Goal: Task Accomplishment & Management: Manage account settings

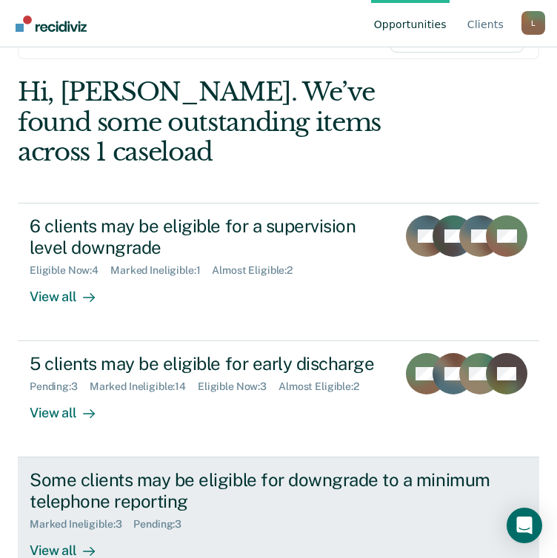
scroll to position [148, 0]
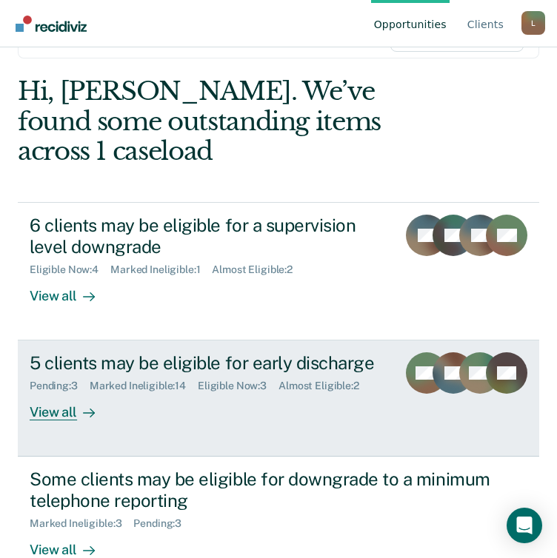
click at [56, 392] on div "View all" at bounding box center [71, 406] width 83 height 29
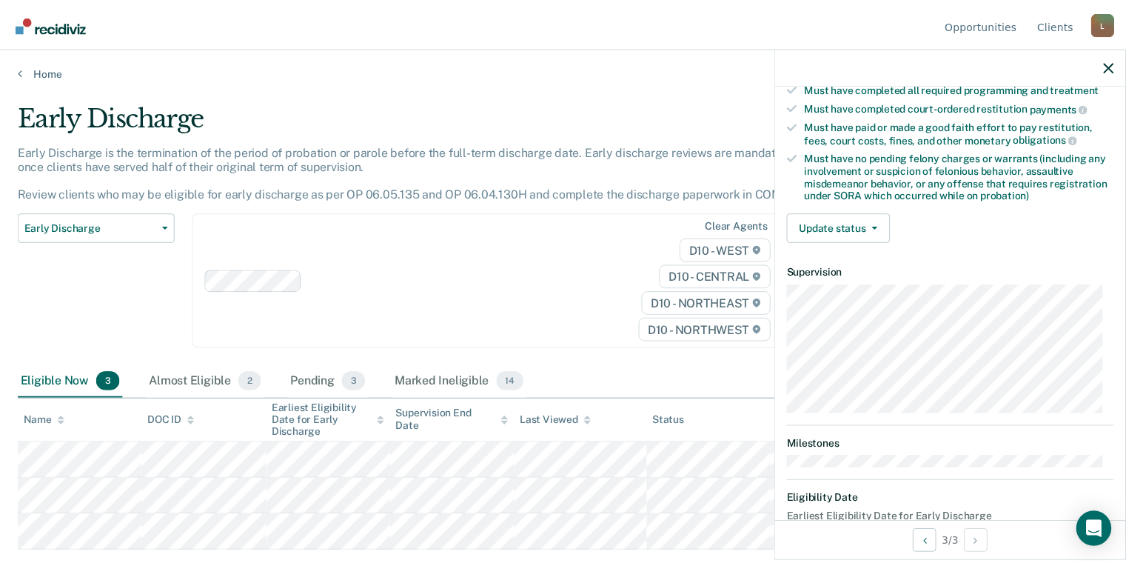
scroll to position [226, 0]
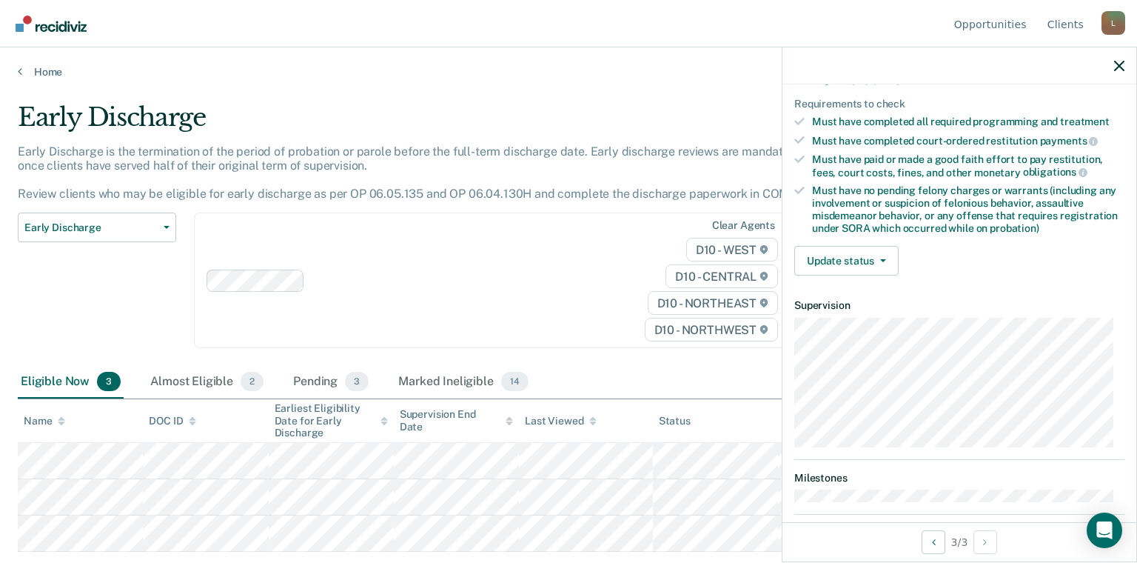
click at [567, 273] on div "Validated by data from COMS Completed at least half of probation term No active…" at bounding box center [960, 118] width 354 height 339
click at [567, 246] on button "Update status" at bounding box center [846, 261] width 104 height 30
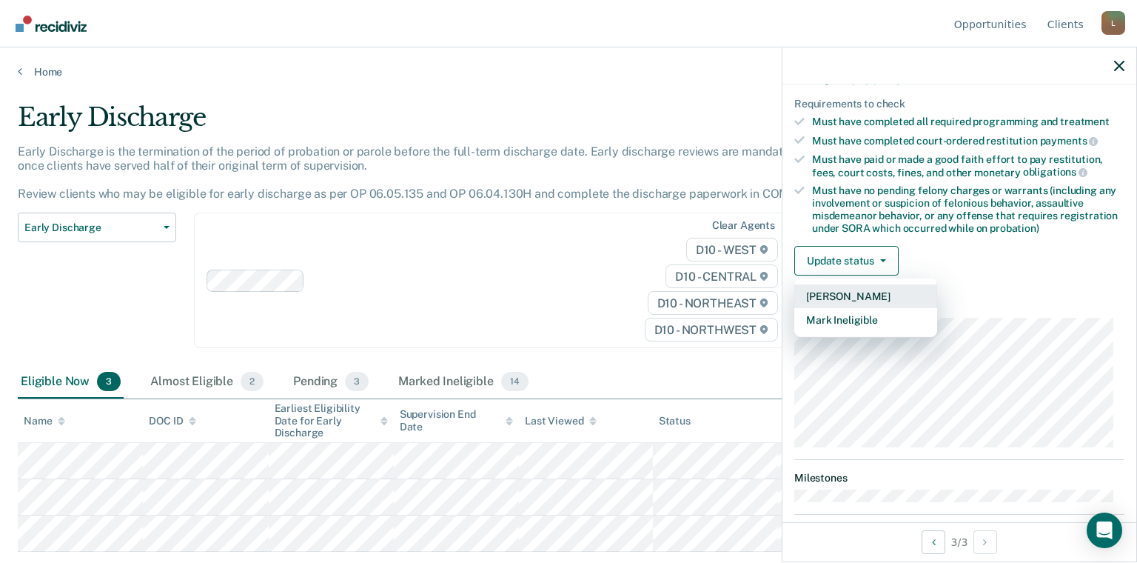
click at [567, 284] on button "[PERSON_NAME]" at bounding box center [865, 296] width 143 height 24
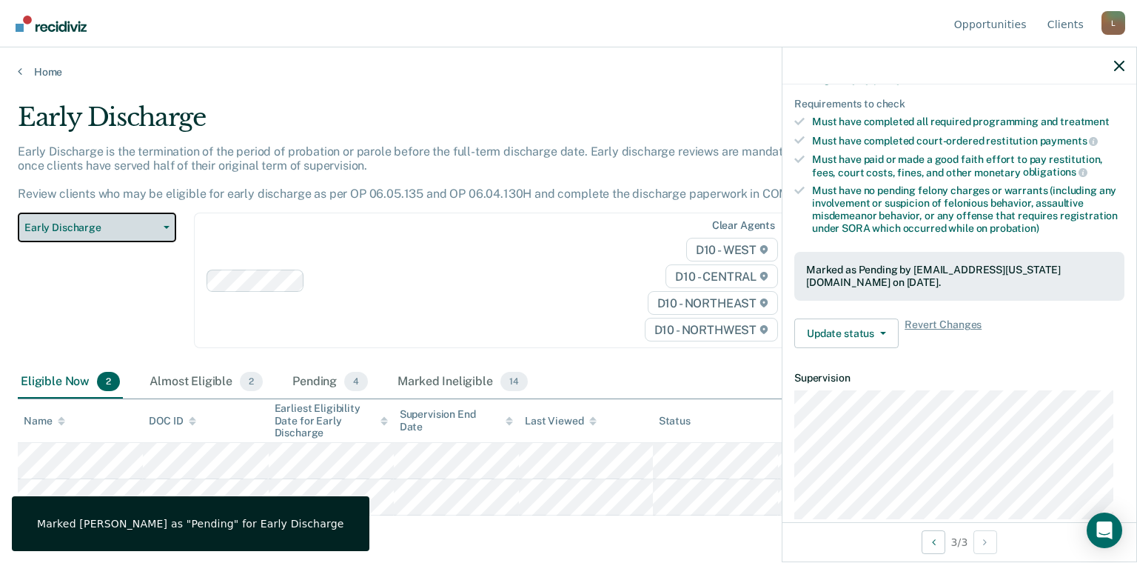
click at [108, 225] on span "Early Discharge" at bounding box center [90, 227] width 133 height 13
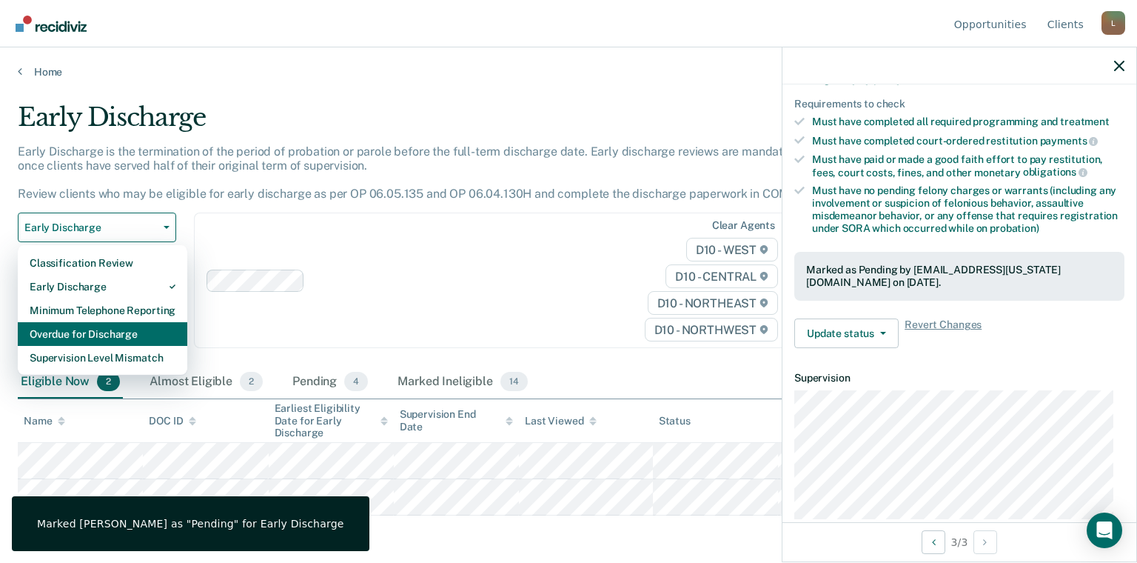
click at [93, 330] on div "Overdue for Discharge" at bounding box center [103, 334] width 146 height 24
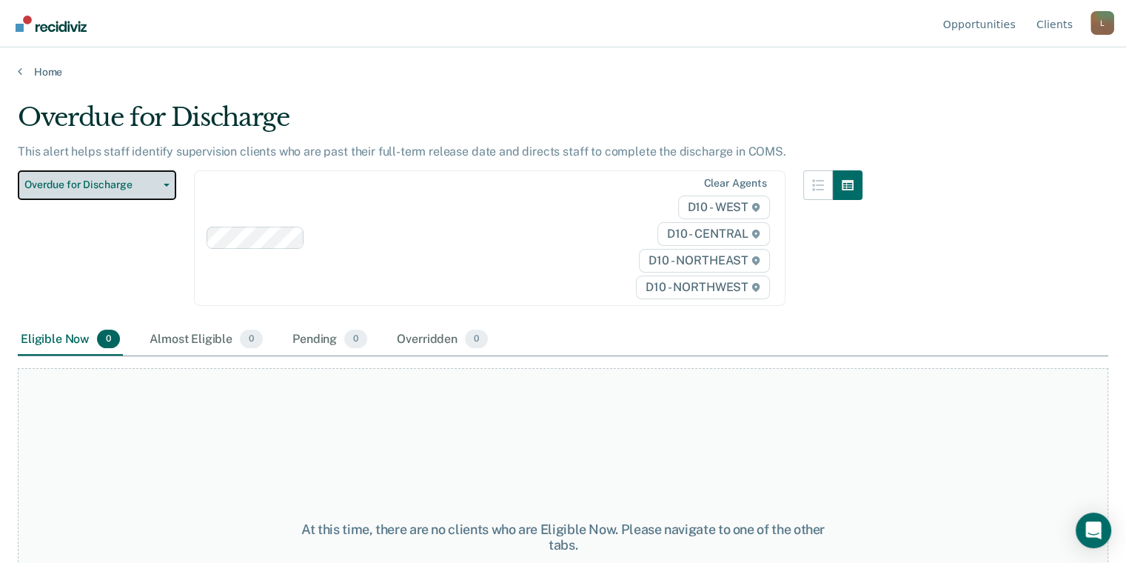
click at [92, 178] on span "Overdue for Discharge" at bounding box center [90, 184] width 133 height 13
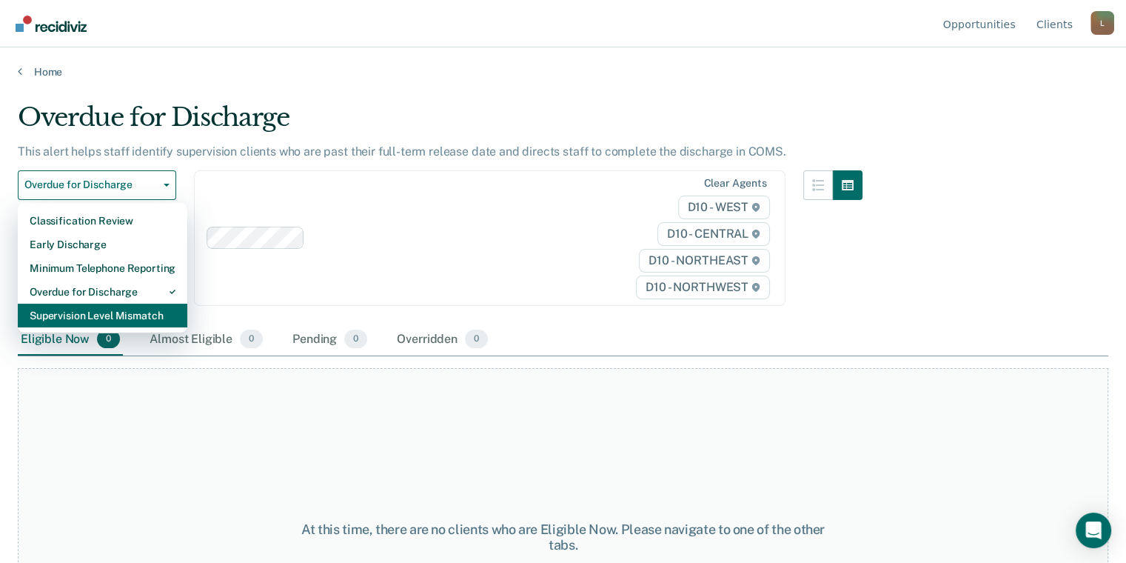
click at [100, 315] on div "Supervision Level Mismatch" at bounding box center [103, 316] width 146 height 24
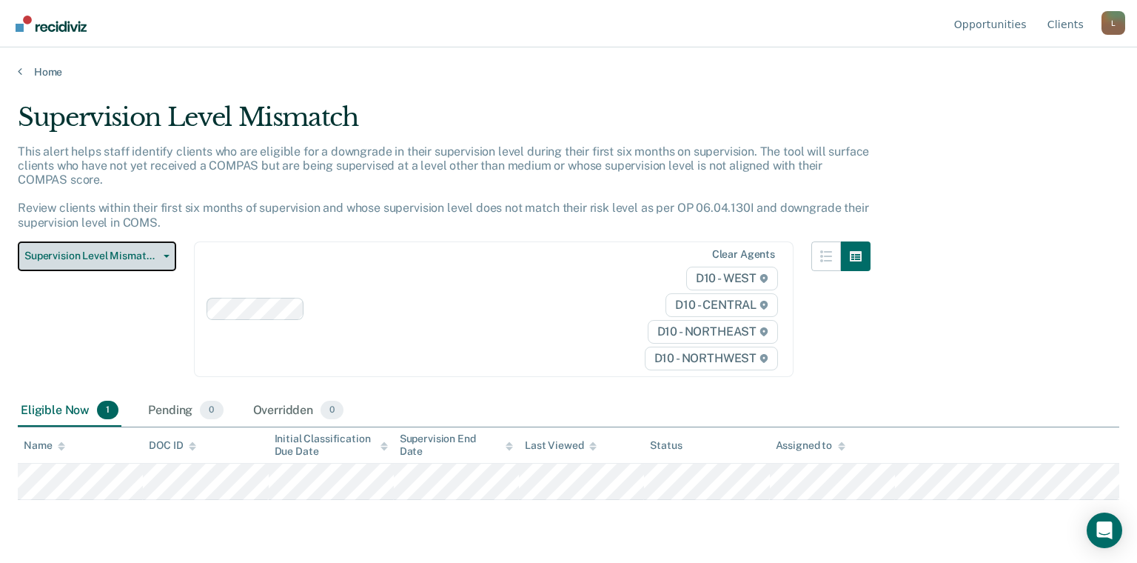
click at [83, 257] on span "Supervision Level Mismatch" at bounding box center [90, 256] width 133 height 13
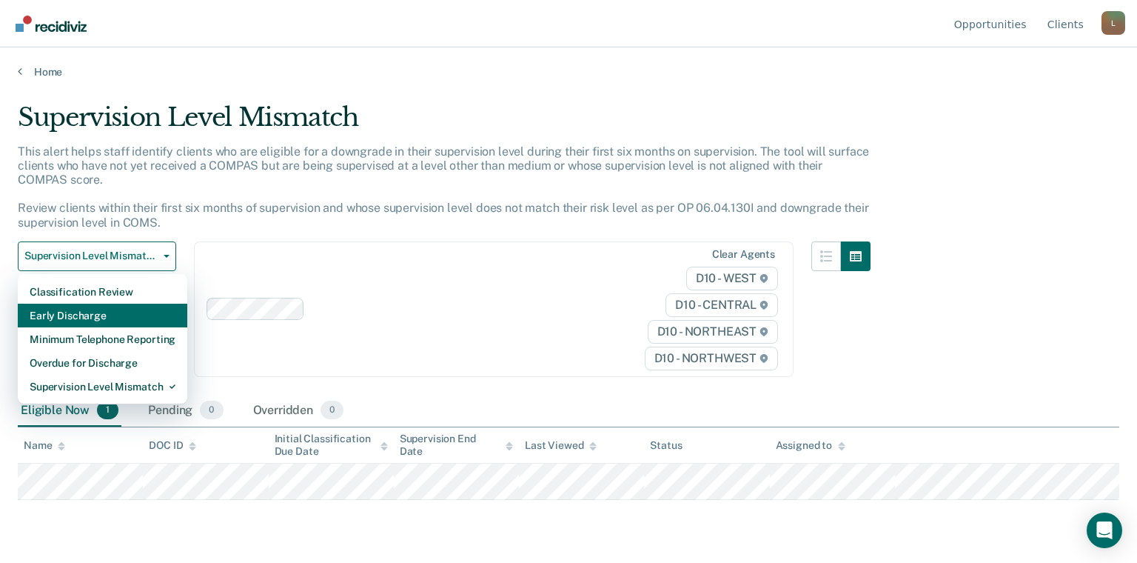
click at [67, 318] on div "Early Discharge" at bounding box center [103, 316] width 146 height 24
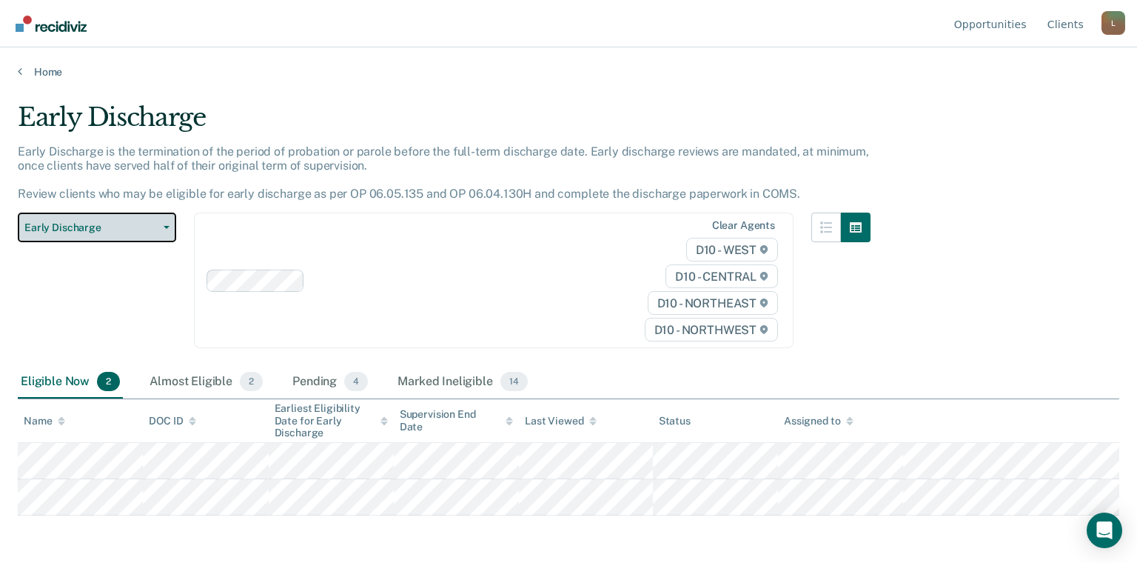
click at [99, 234] on button "Early Discharge" at bounding box center [97, 227] width 158 height 30
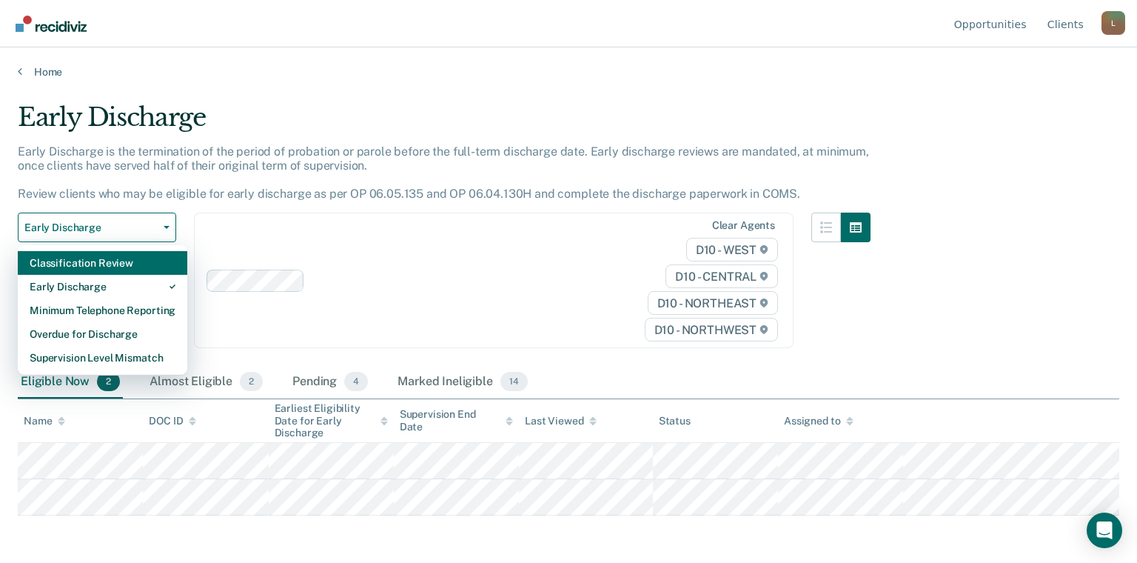
click at [104, 264] on div "Classification Review" at bounding box center [103, 263] width 146 height 24
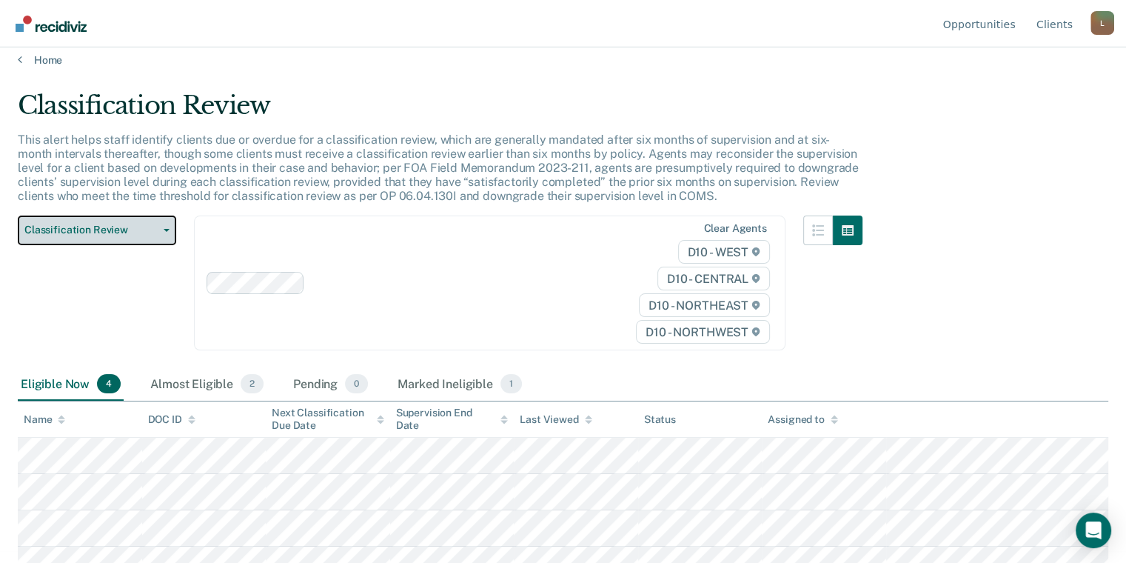
scroll to position [30, 0]
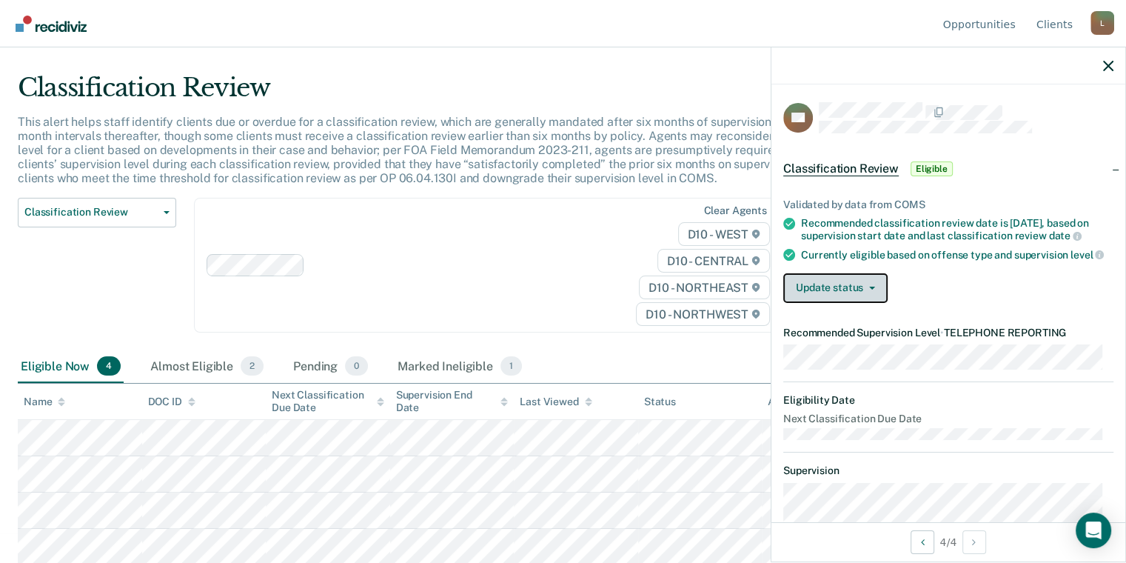
click at [567, 296] on button "Update status" at bounding box center [835, 288] width 104 height 30
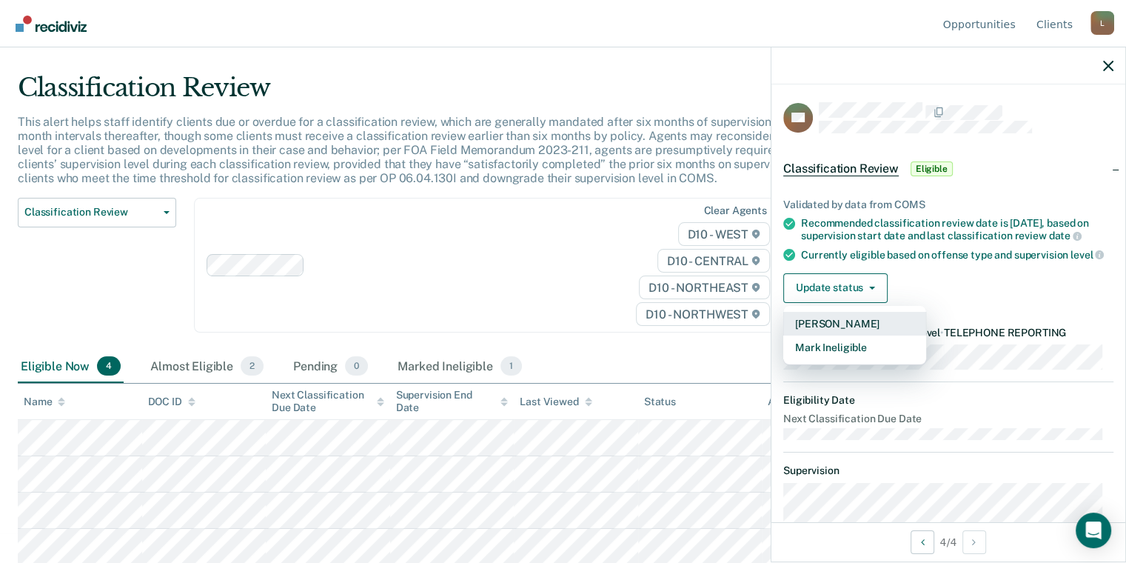
click at [567, 329] on button "[PERSON_NAME]" at bounding box center [854, 324] width 143 height 24
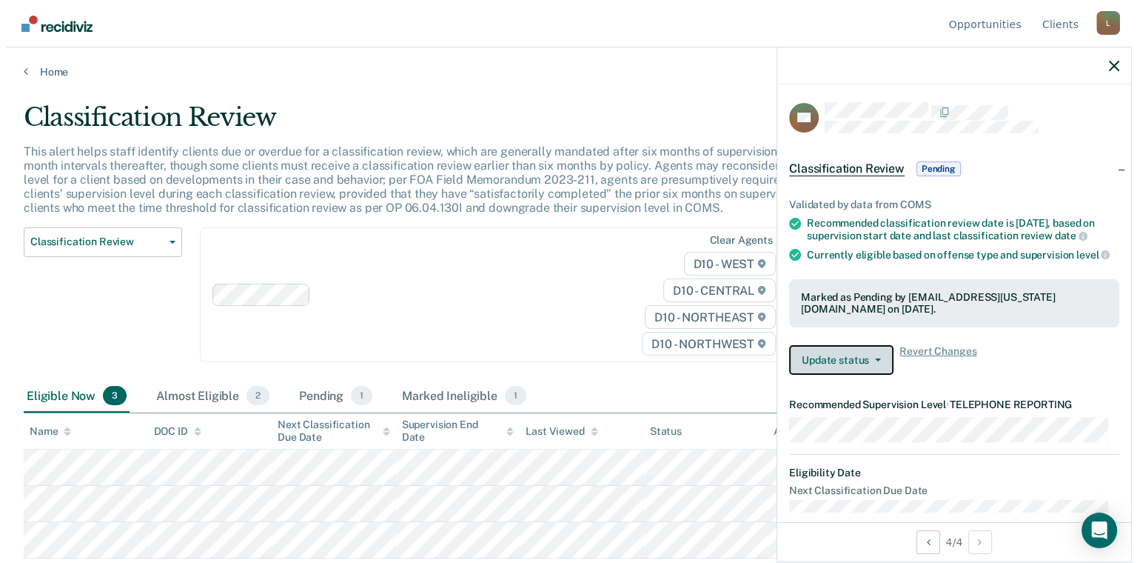
scroll to position [0, 0]
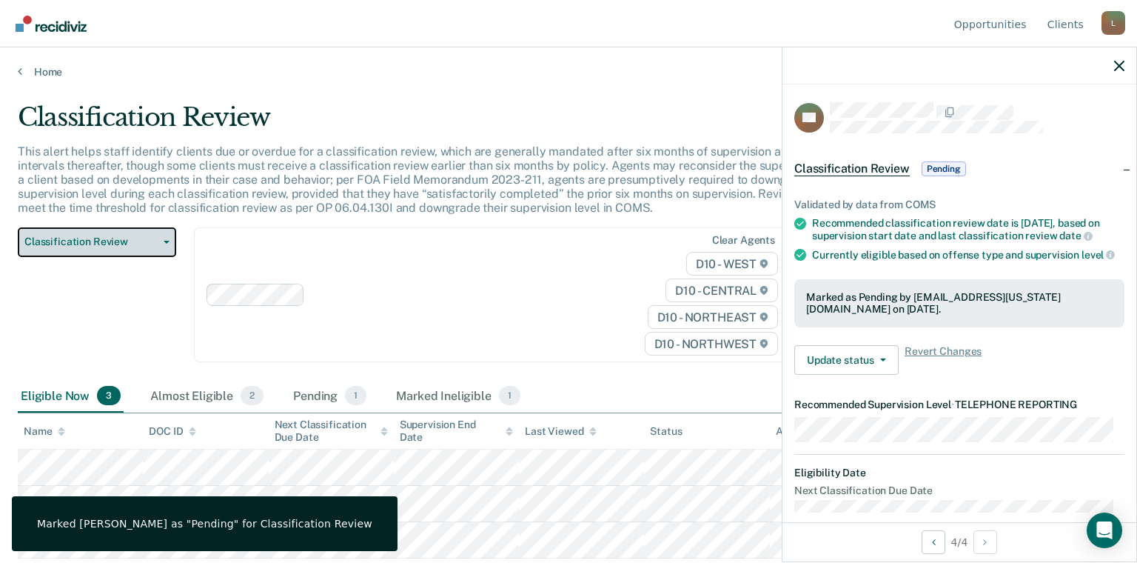
click at [122, 238] on span "Classification Review" at bounding box center [90, 241] width 133 height 13
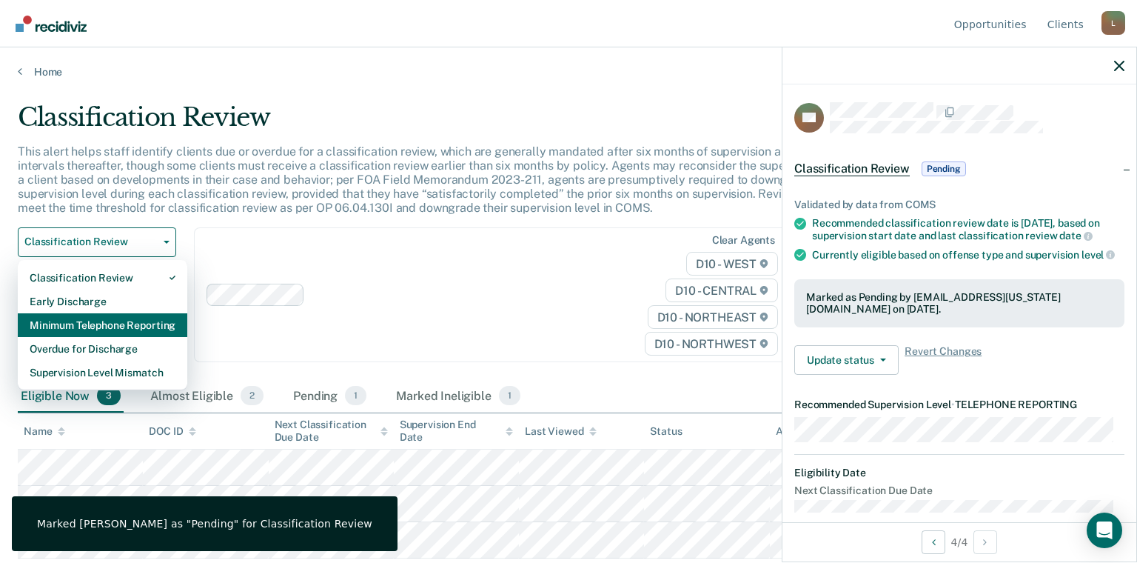
click at [139, 322] on div "Minimum Telephone Reporting" at bounding box center [103, 325] width 146 height 24
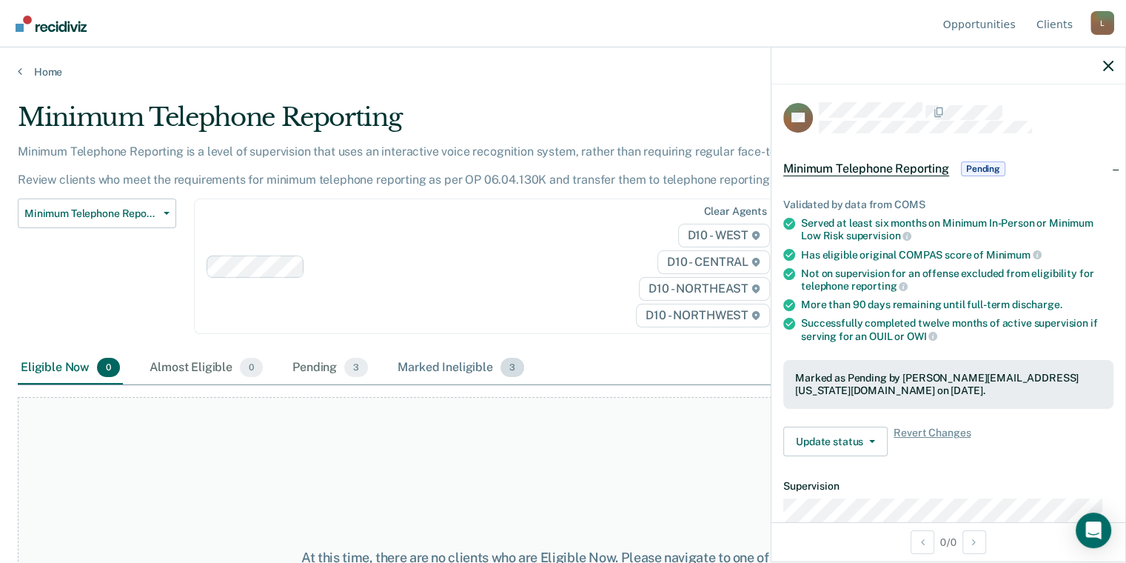
click at [459, 370] on div "Marked Ineligible 3" at bounding box center [461, 368] width 133 height 33
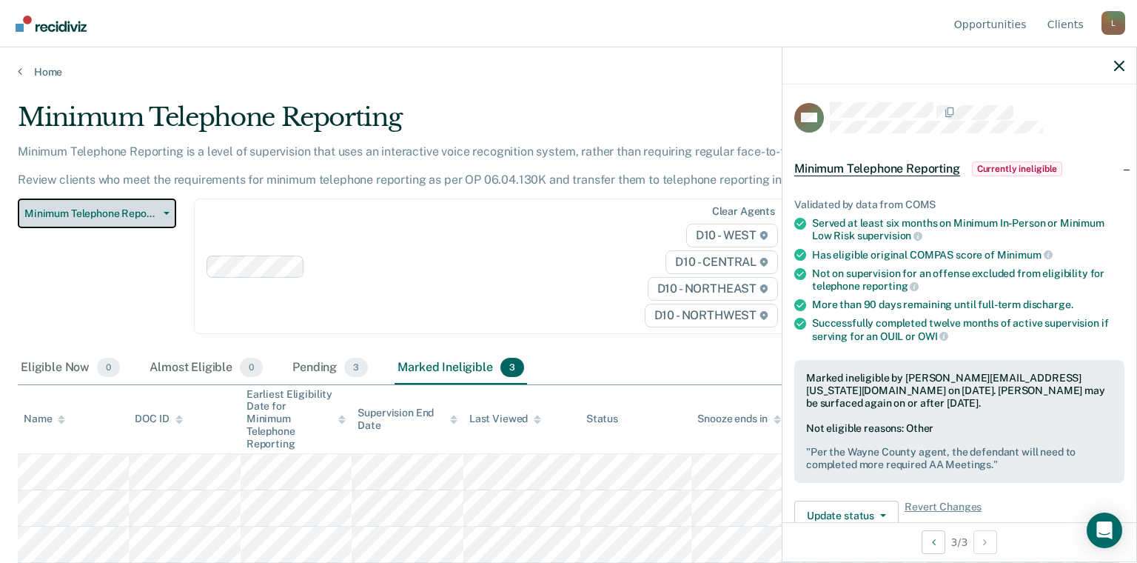
click at [122, 221] on button "Minimum Telephone Reporting" at bounding box center [97, 213] width 158 height 30
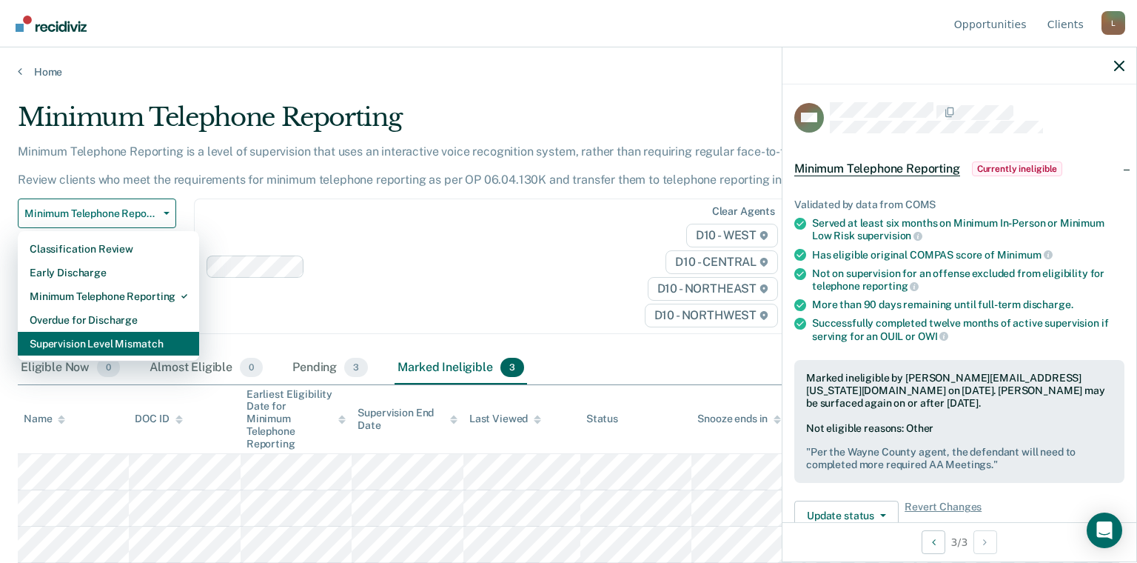
drag, startPoint x: 95, startPoint y: 321, endPoint x: 93, endPoint y: 343, distance: 21.6
click at [93, 343] on div "Classification Review Early Discharge Minimum Telephone Reporting Overdue for D…" at bounding box center [108, 296] width 181 height 130
click at [93, 343] on div "Supervision Level Mismatch" at bounding box center [109, 344] width 158 height 24
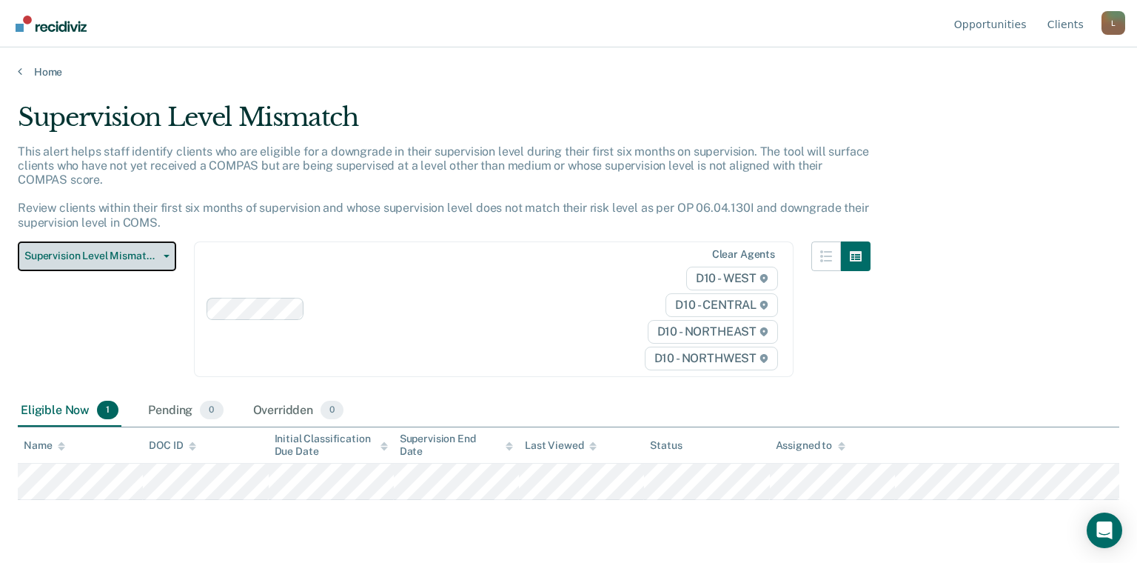
click at [92, 250] on span "Supervision Level Mismatch" at bounding box center [90, 256] width 133 height 13
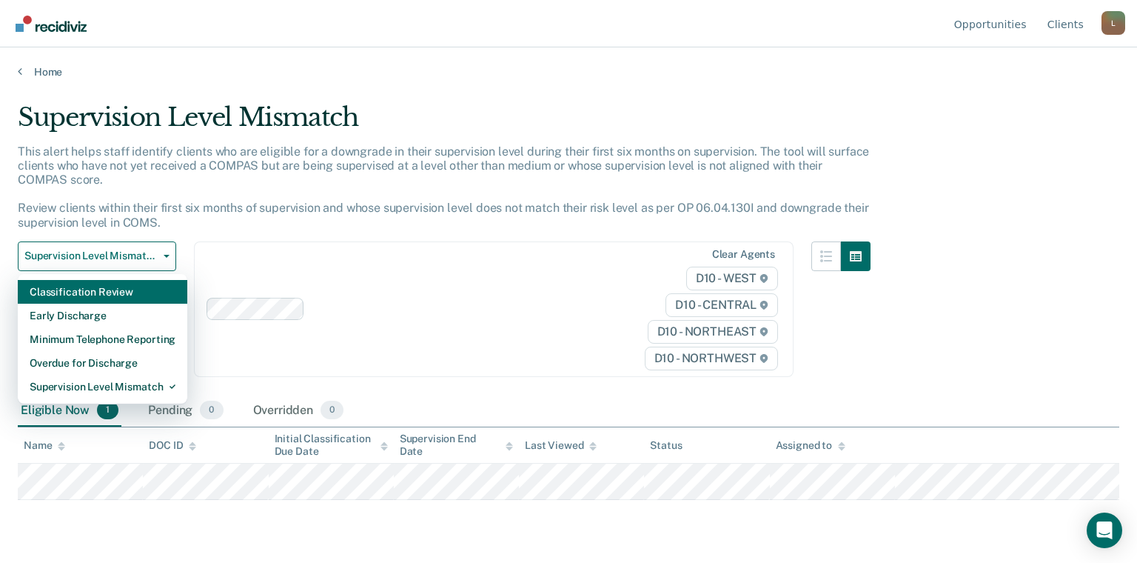
click at [78, 295] on div "Classification Review" at bounding box center [103, 292] width 146 height 24
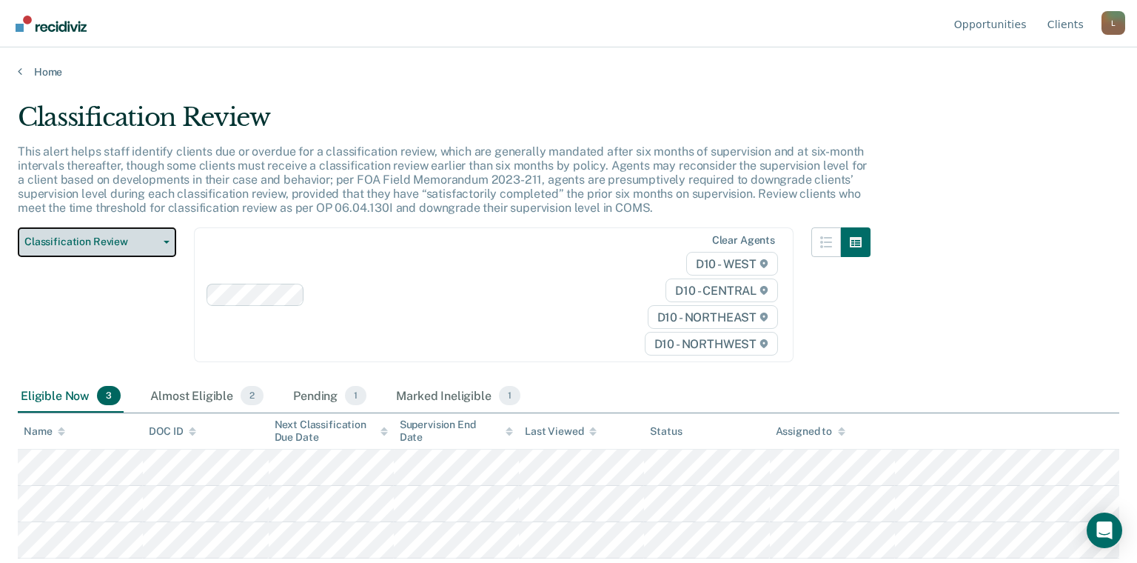
drag, startPoint x: 127, startPoint y: 238, endPoint x: 118, endPoint y: 252, distance: 17.0
click at [127, 239] on span "Classification Review" at bounding box center [90, 241] width 133 height 13
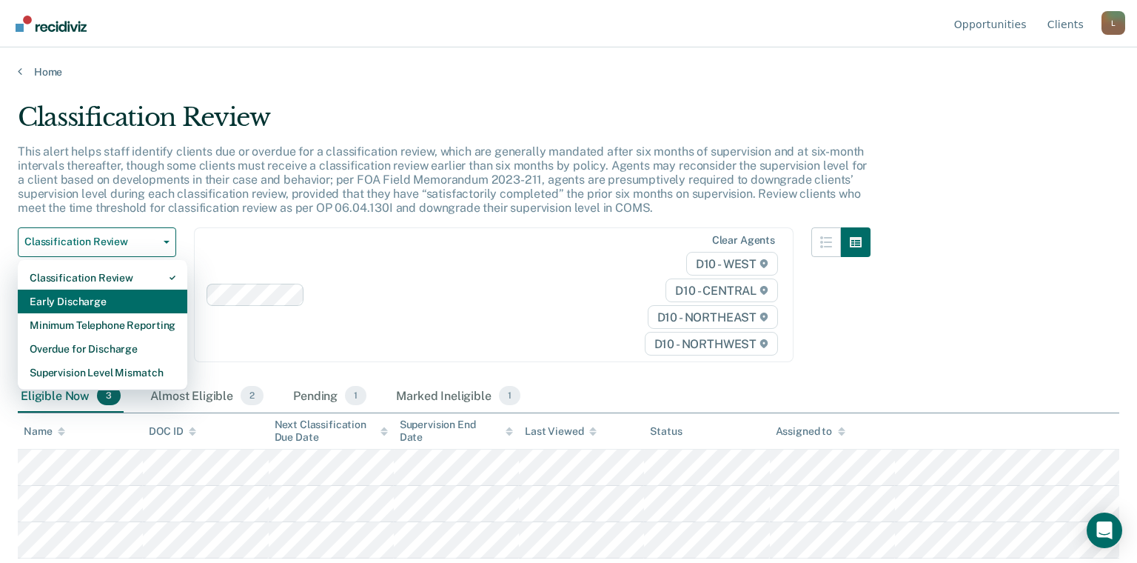
click at [90, 300] on div "Early Discharge" at bounding box center [103, 301] width 146 height 24
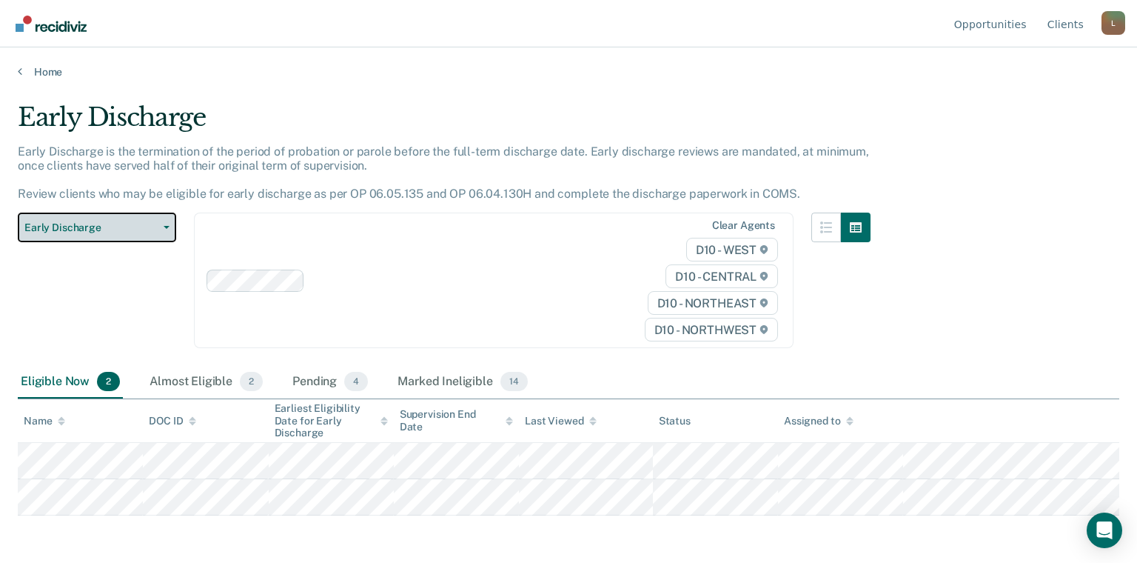
click at [101, 228] on span "Early Discharge" at bounding box center [90, 227] width 133 height 13
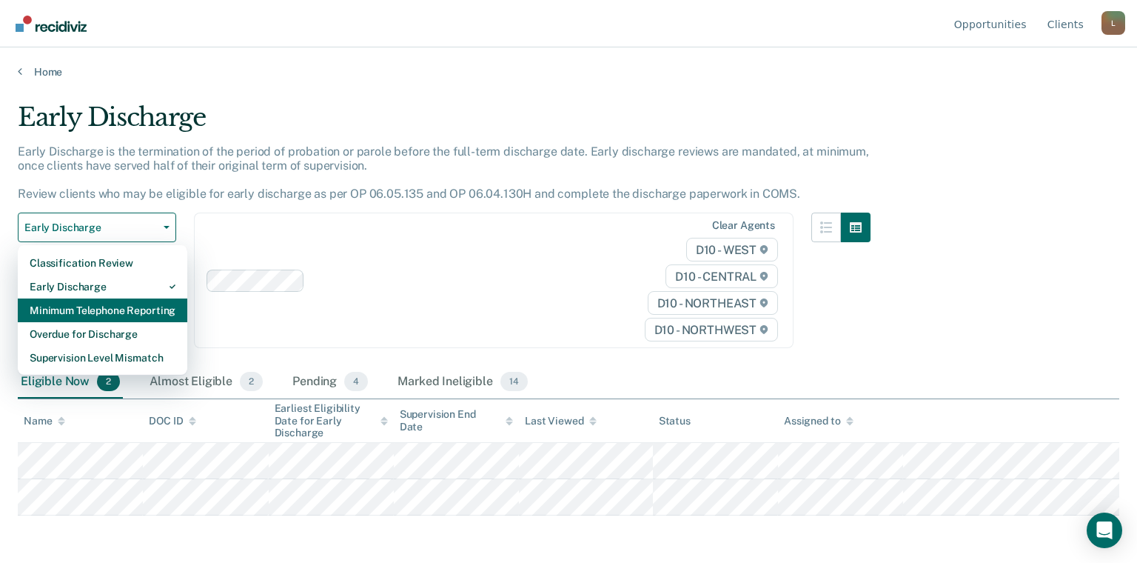
click at [89, 320] on div "Minimum Telephone Reporting" at bounding box center [103, 310] width 146 height 24
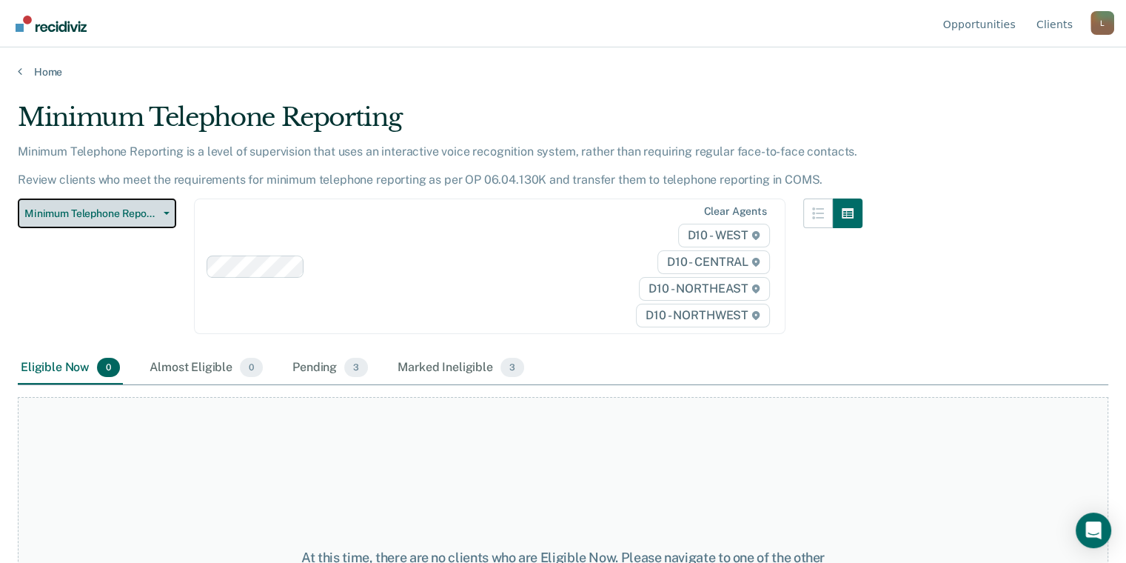
click at [98, 215] on span "Minimum Telephone Reporting" at bounding box center [90, 213] width 133 height 13
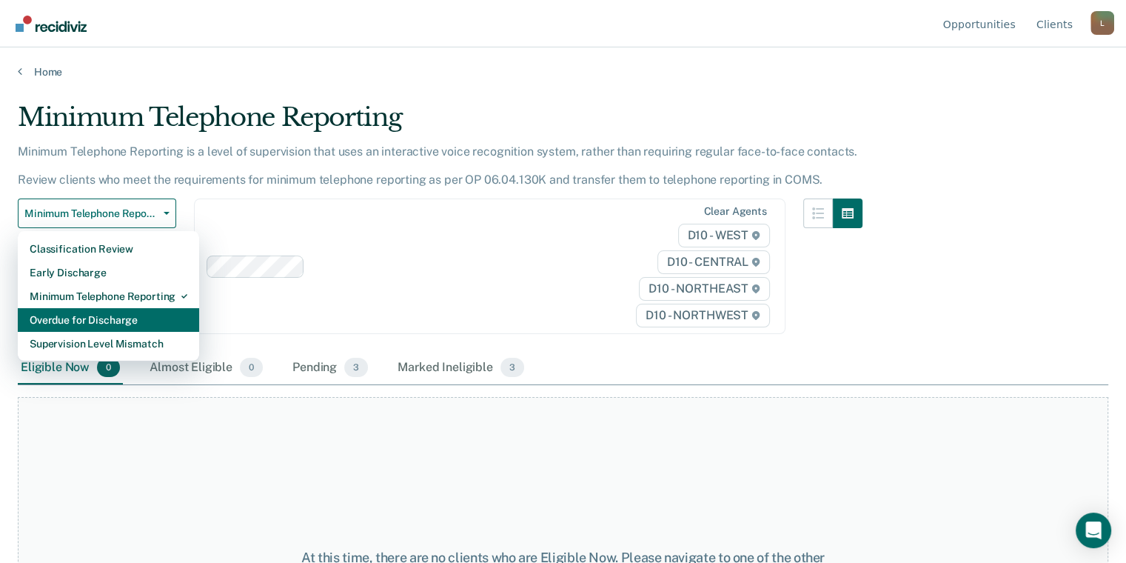
click at [95, 326] on div "Overdue for Discharge" at bounding box center [109, 320] width 158 height 24
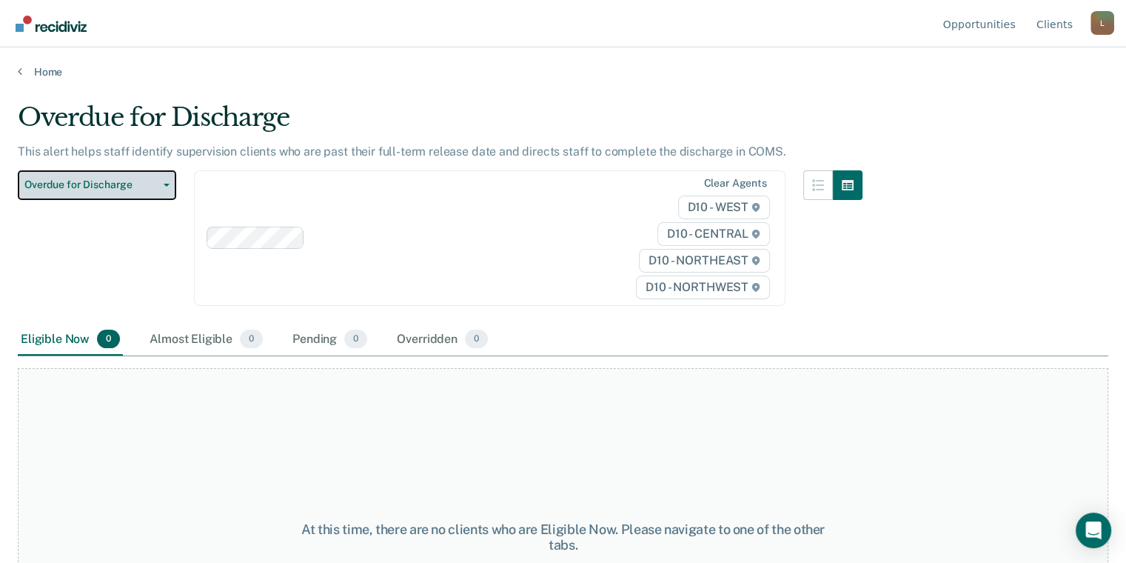
drag, startPoint x: 96, startPoint y: 172, endPoint x: 93, endPoint y: 237, distance: 65.3
click at [96, 173] on button "Overdue for Discharge" at bounding box center [97, 185] width 158 height 30
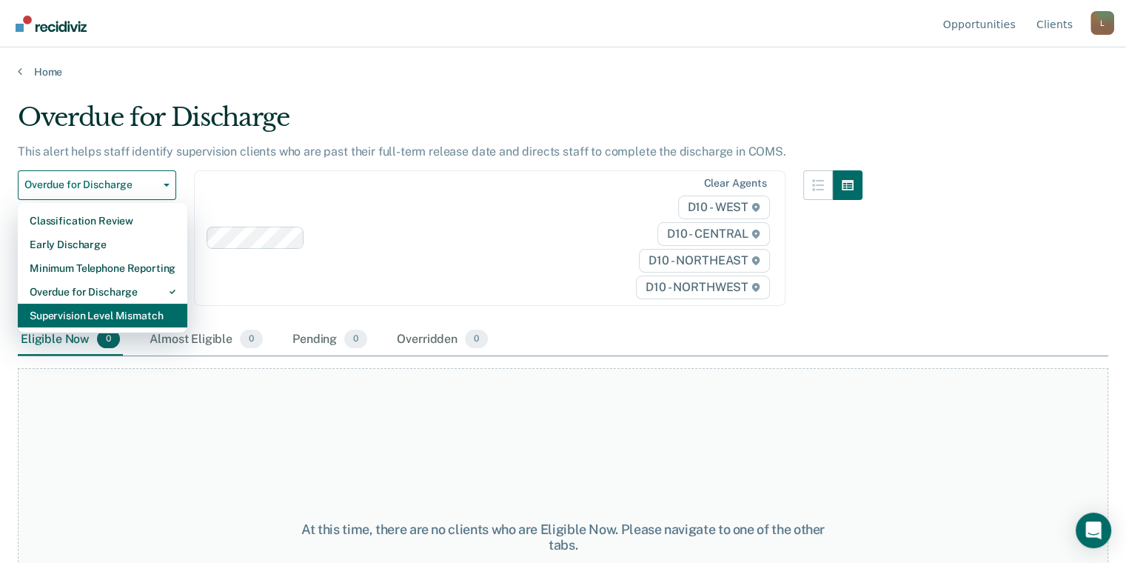
click at [101, 310] on div "Supervision Level Mismatch" at bounding box center [103, 316] width 146 height 24
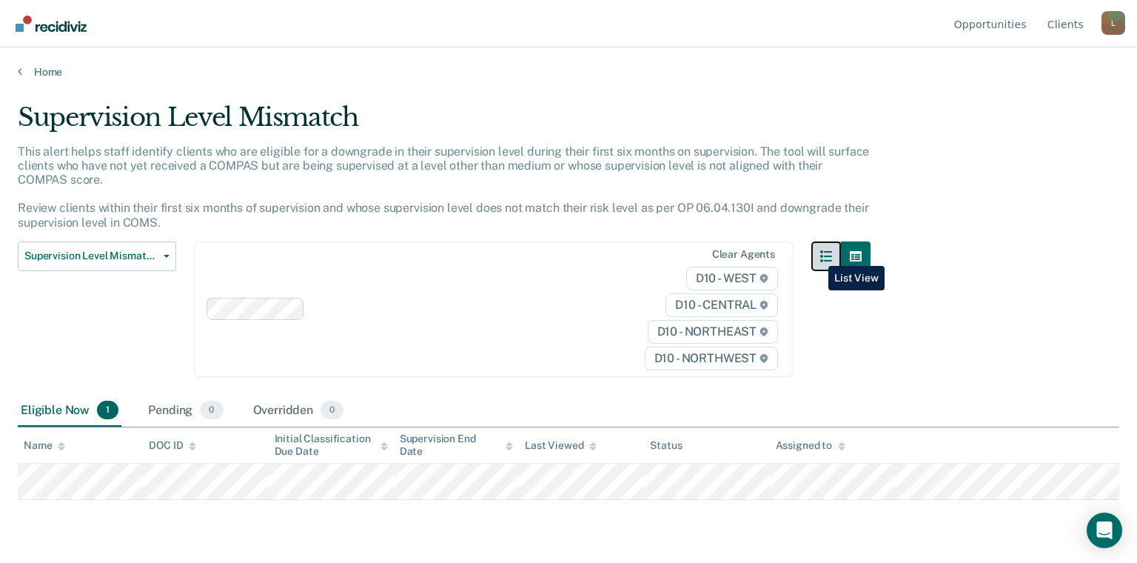
click at [567, 255] on button "button" at bounding box center [826, 256] width 30 height 30
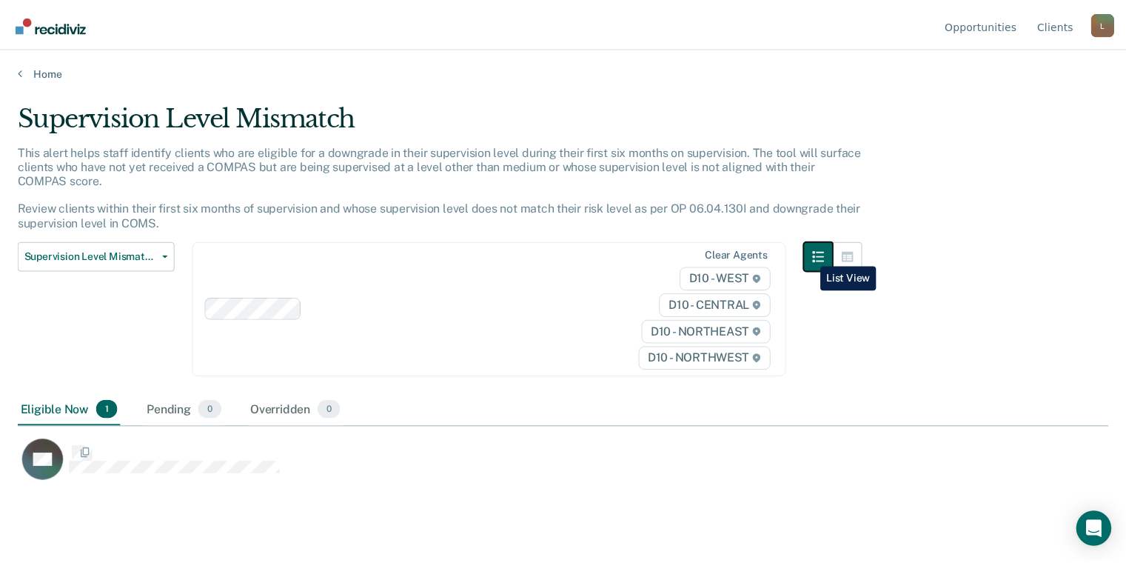
scroll to position [338, 1090]
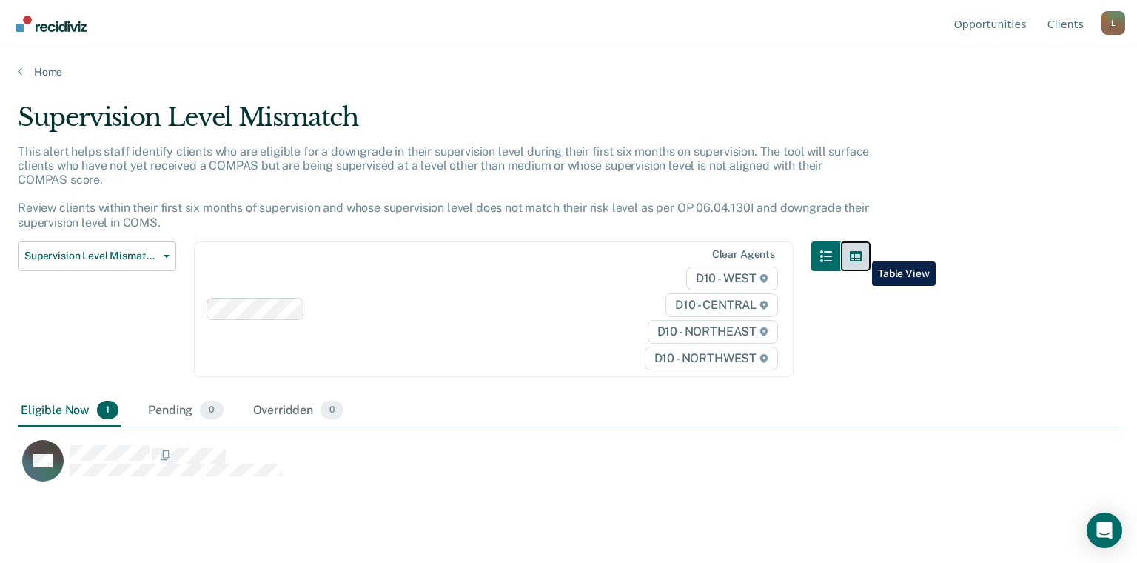
click at [567, 251] on icon "button" at bounding box center [856, 256] width 12 height 10
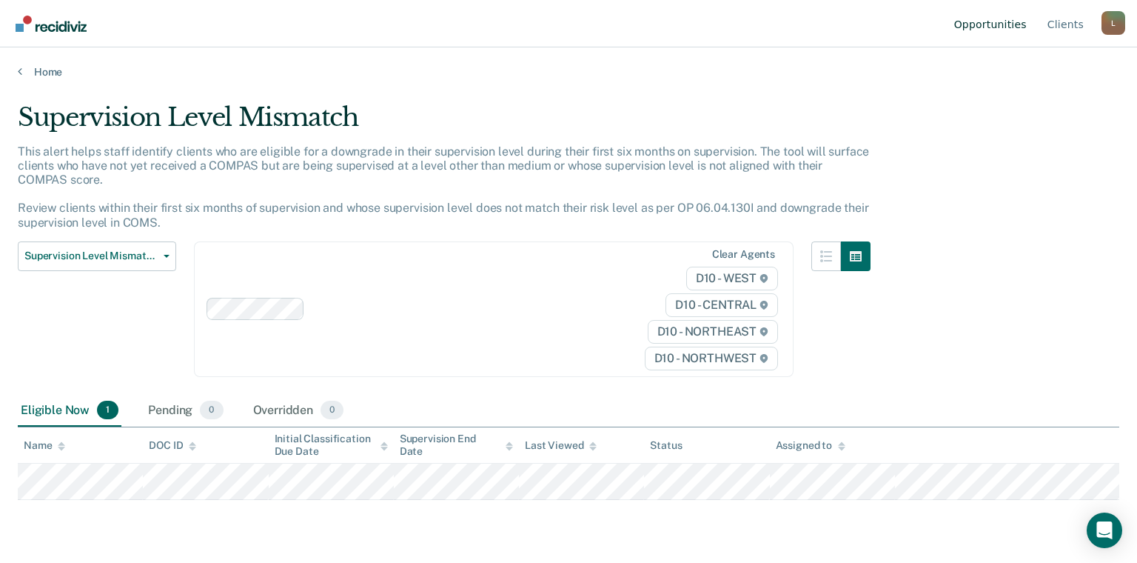
click at [567, 33] on link "Opportunities" at bounding box center [990, 23] width 78 height 47
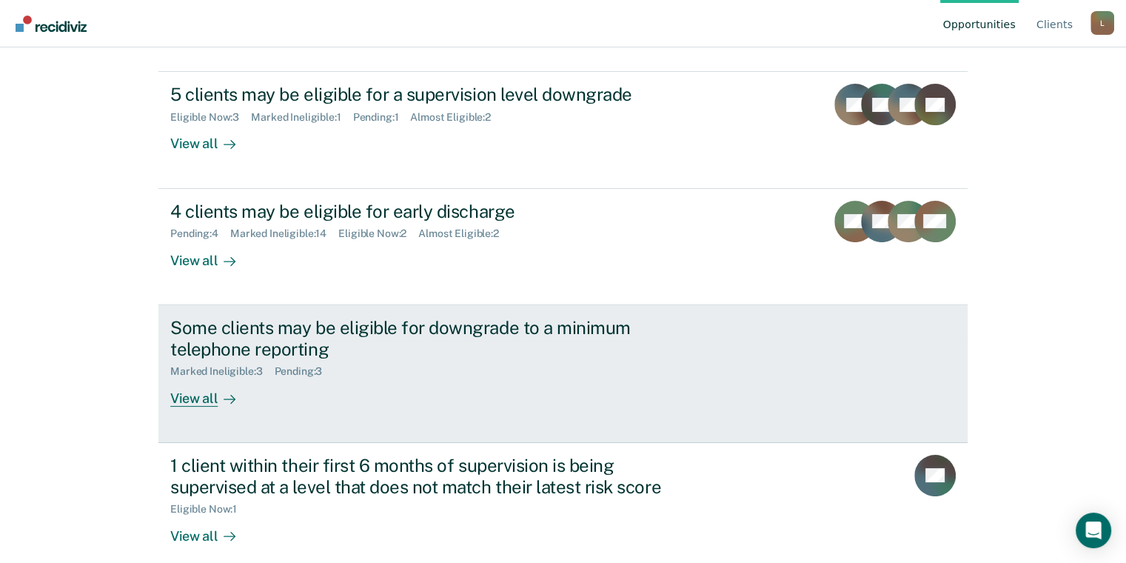
scroll to position [238, 0]
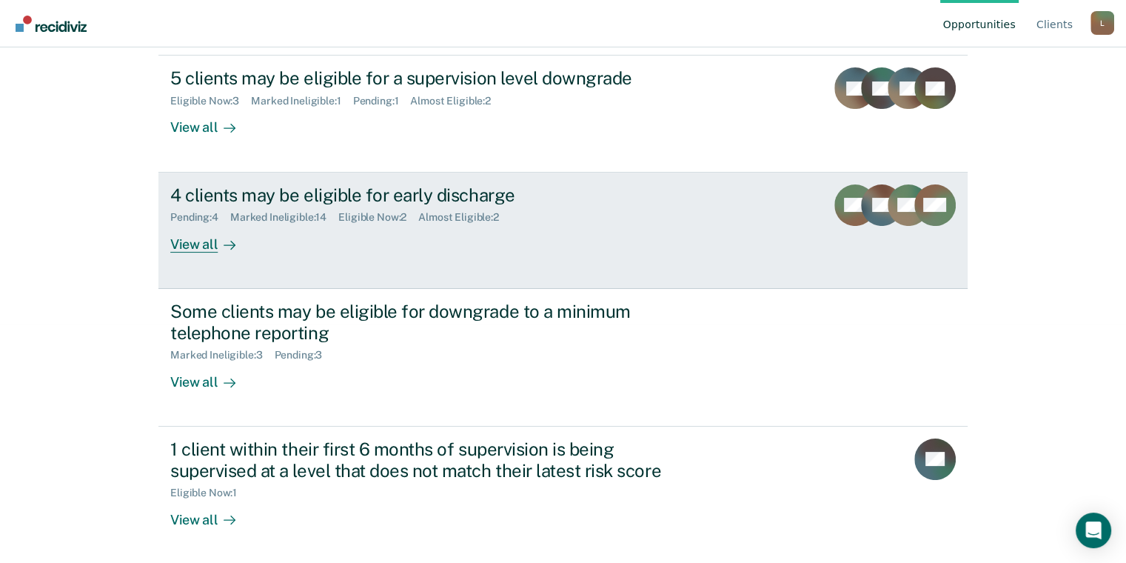
click at [281, 200] on div "4 clients may be eligible for early discharge" at bounding box center [430, 194] width 520 height 21
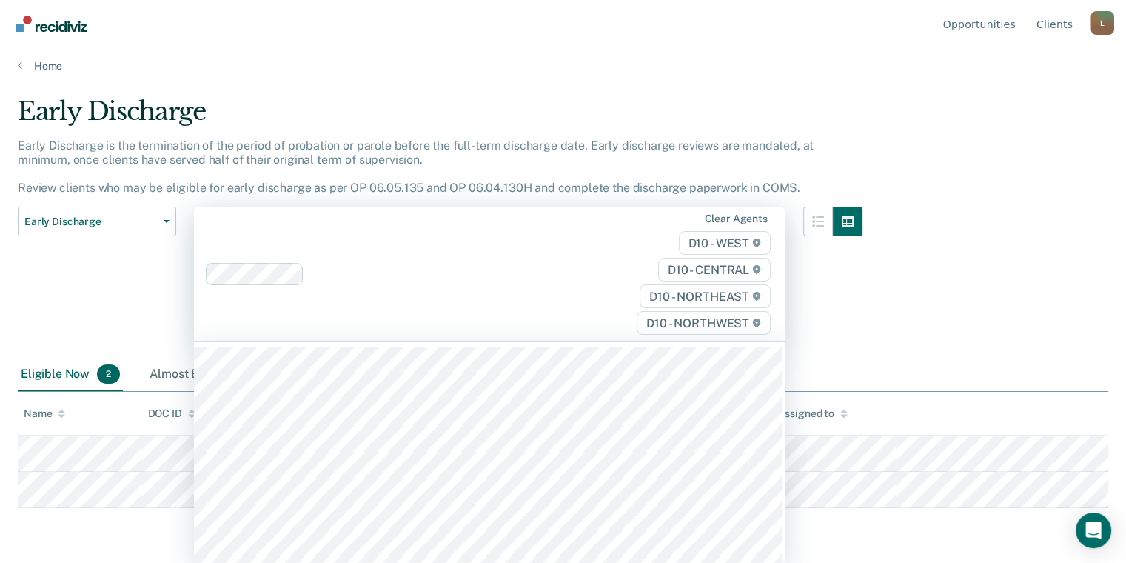
click at [567, 249] on span "D10 - WEST" at bounding box center [725, 243] width 92 height 24
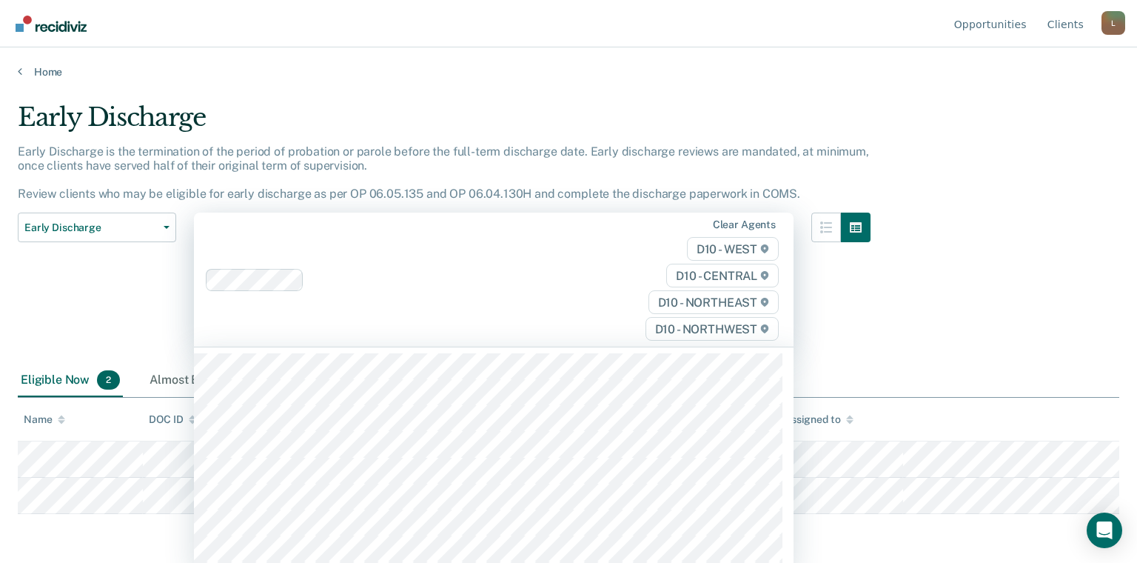
click at [567, 250] on div "Early Discharge Early Discharge is the termination of the period of probation o…" at bounding box center [569, 276] width 1102 height 349
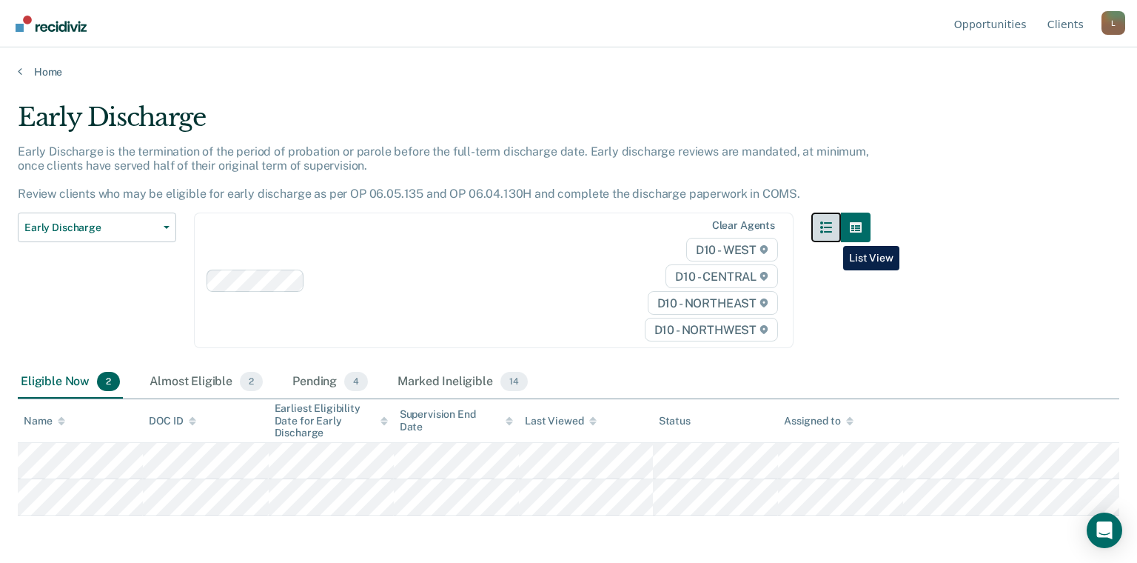
click at [567, 234] on button "button" at bounding box center [826, 227] width 30 height 30
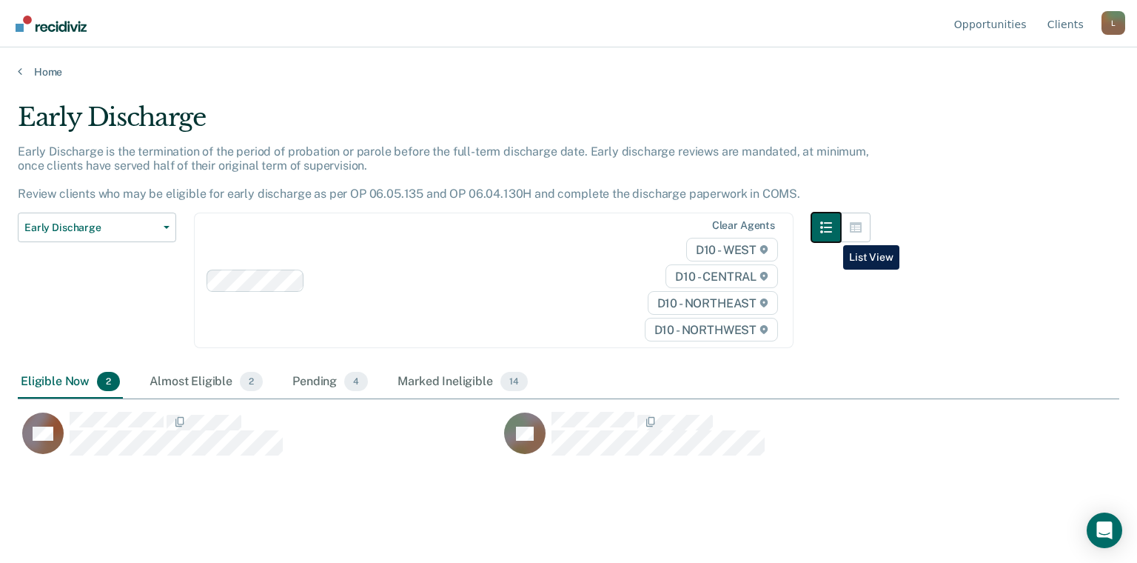
scroll to position [338, 1090]
click at [567, 227] on icon "button" at bounding box center [856, 227] width 12 height 12
